Goal: Information Seeking & Learning: Learn about a topic

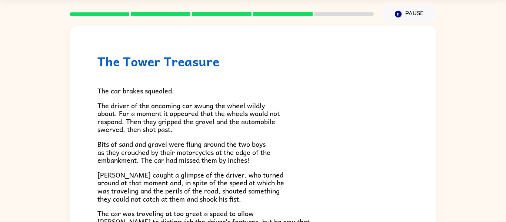
scroll to position [9, 0]
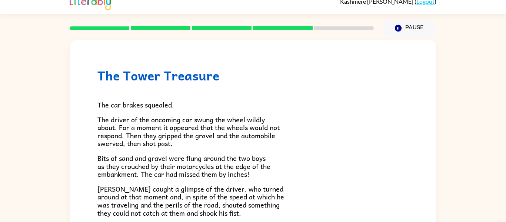
click at [293, 25] on div at bounding box center [221, 28] width 313 height 26
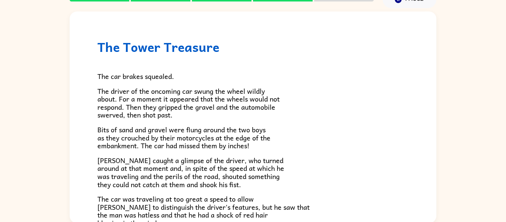
scroll to position [39, 0]
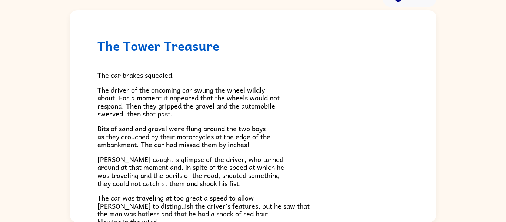
click at [323, 96] on p "The driver of the oncoming car swung the wheel wildly about. For a moment it ap…" at bounding box center [252, 102] width 311 height 32
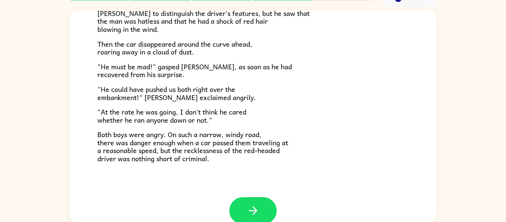
scroll to position [206, 0]
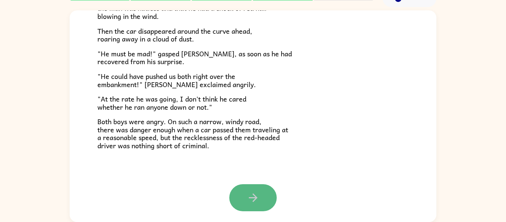
click at [260, 206] on button "button" at bounding box center [252, 197] width 47 height 27
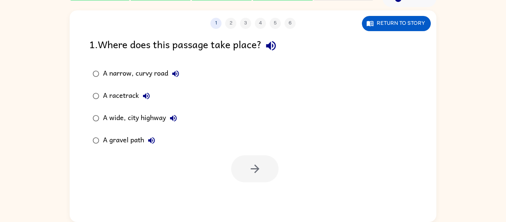
scroll to position [0, 0]
click at [260, 206] on div "1 2 3 4 5 6 Return to story 1 . Where does this passage take place? A narrow, c…" at bounding box center [253, 115] width 367 height 211
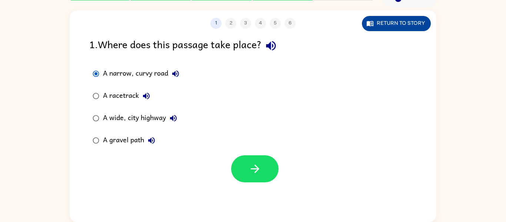
click at [404, 19] on button "Return to story" at bounding box center [396, 23] width 69 height 15
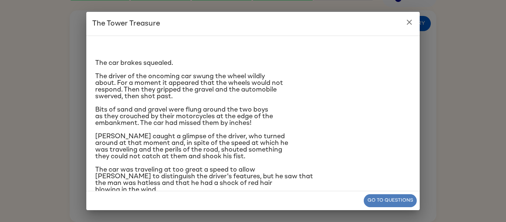
click at [380, 199] on button "Go to questions" at bounding box center [390, 200] width 53 height 13
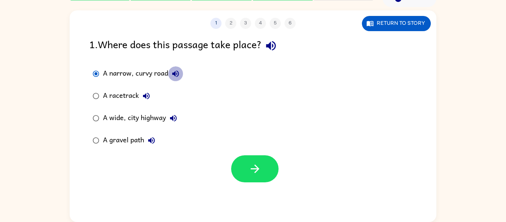
click at [171, 73] on icon "button" at bounding box center [175, 73] width 9 height 9
click at [146, 139] on button "A gravel path" at bounding box center [151, 140] width 15 height 15
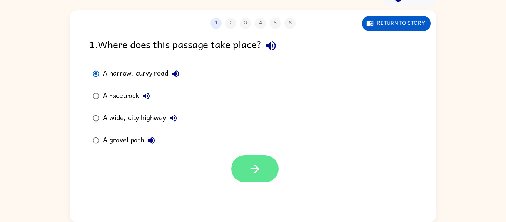
click at [240, 181] on button "button" at bounding box center [254, 168] width 47 height 27
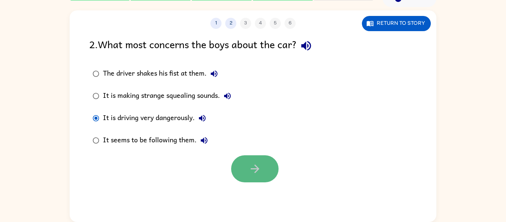
click at [262, 170] on button "button" at bounding box center [254, 168] width 47 height 27
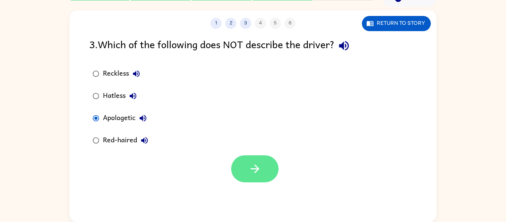
click at [258, 171] on icon "button" at bounding box center [254, 168] width 13 height 13
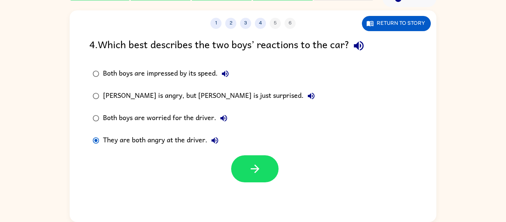
click at [112, 95] on div "Frank is angry, but Joe is just surprised." at bounding box center [211, 95] width 216 height 15
click at [253, 171] on icon "button" at bounding box center [254, 168] width 13 height 13
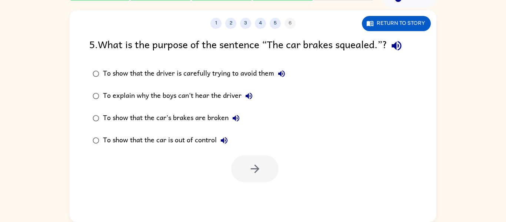
click at [233, 116] on icon "button" at bounding box center [235, 118] width 9 height 9
click at [242, 167] on button "button" at bounding box center [254, 168] width 47 height 27
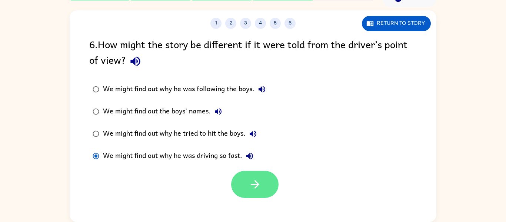
click at [251, 172] on button "button" at bounding box center [254, 184] width 47 height 27
